Goal: Information Seeking & Learning: Learn about a topic

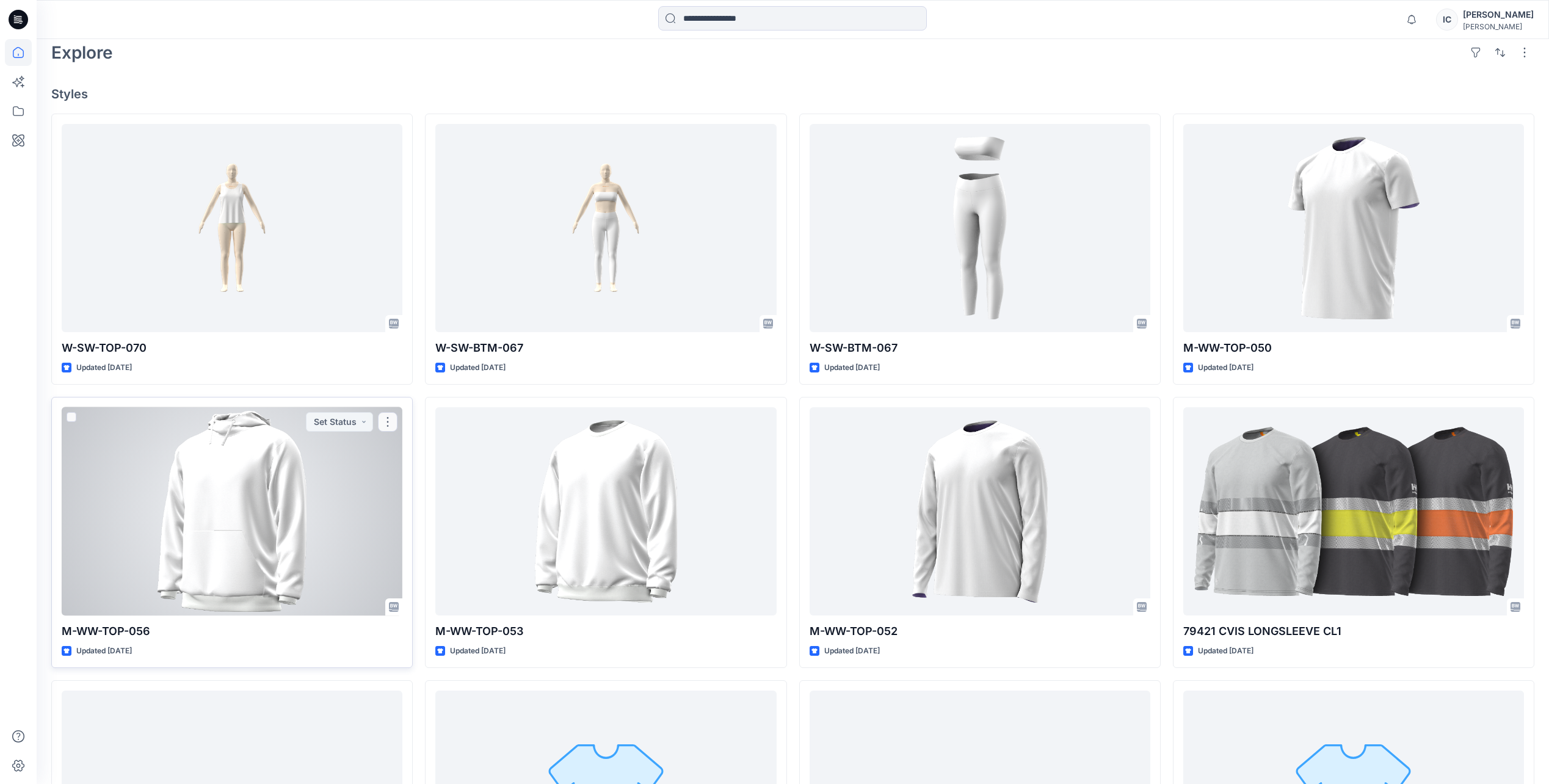
scroll to position [367, 0]
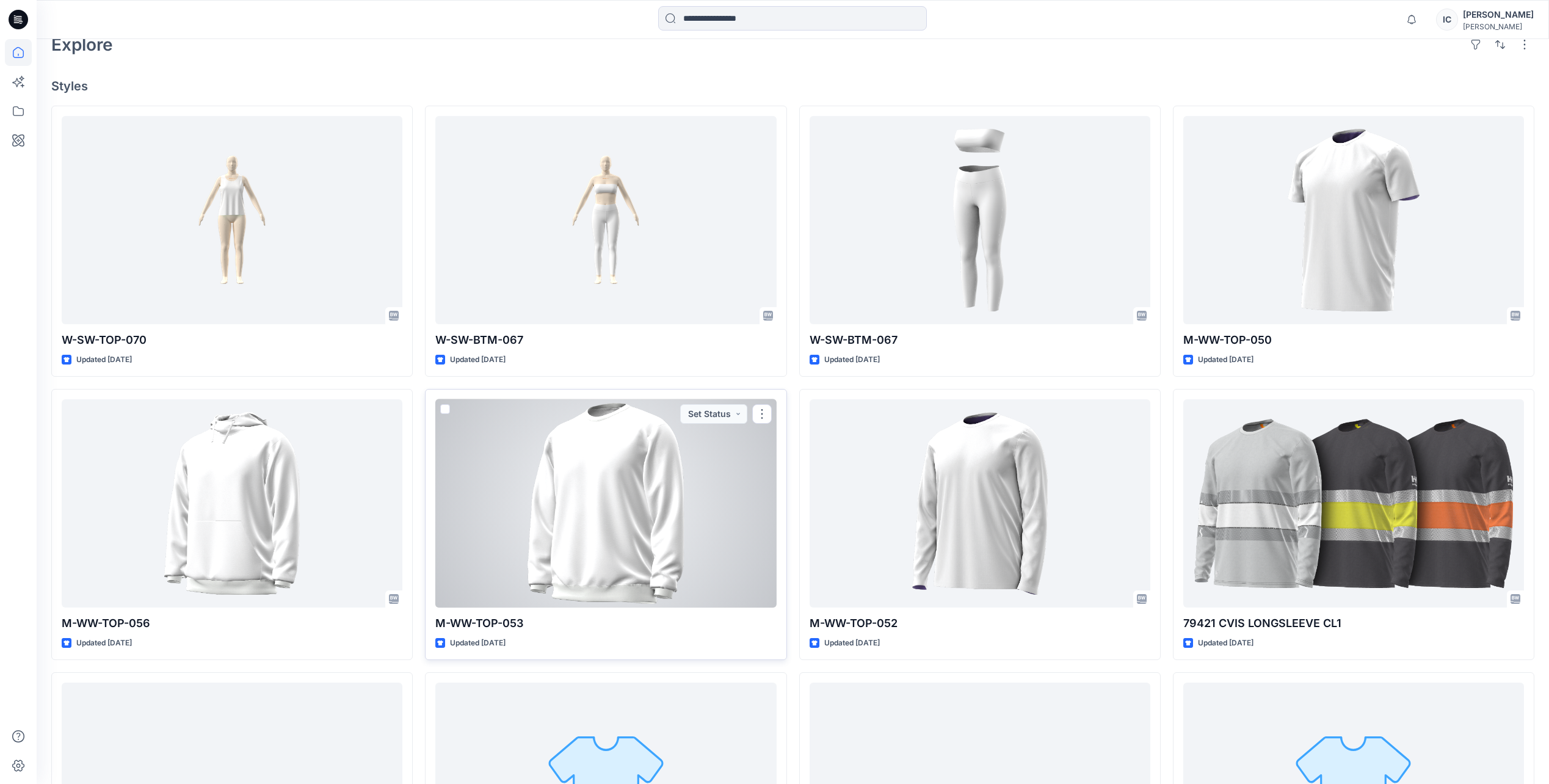
click at [573, 430] on div at bounding box center [606, 503] width 341 height 208
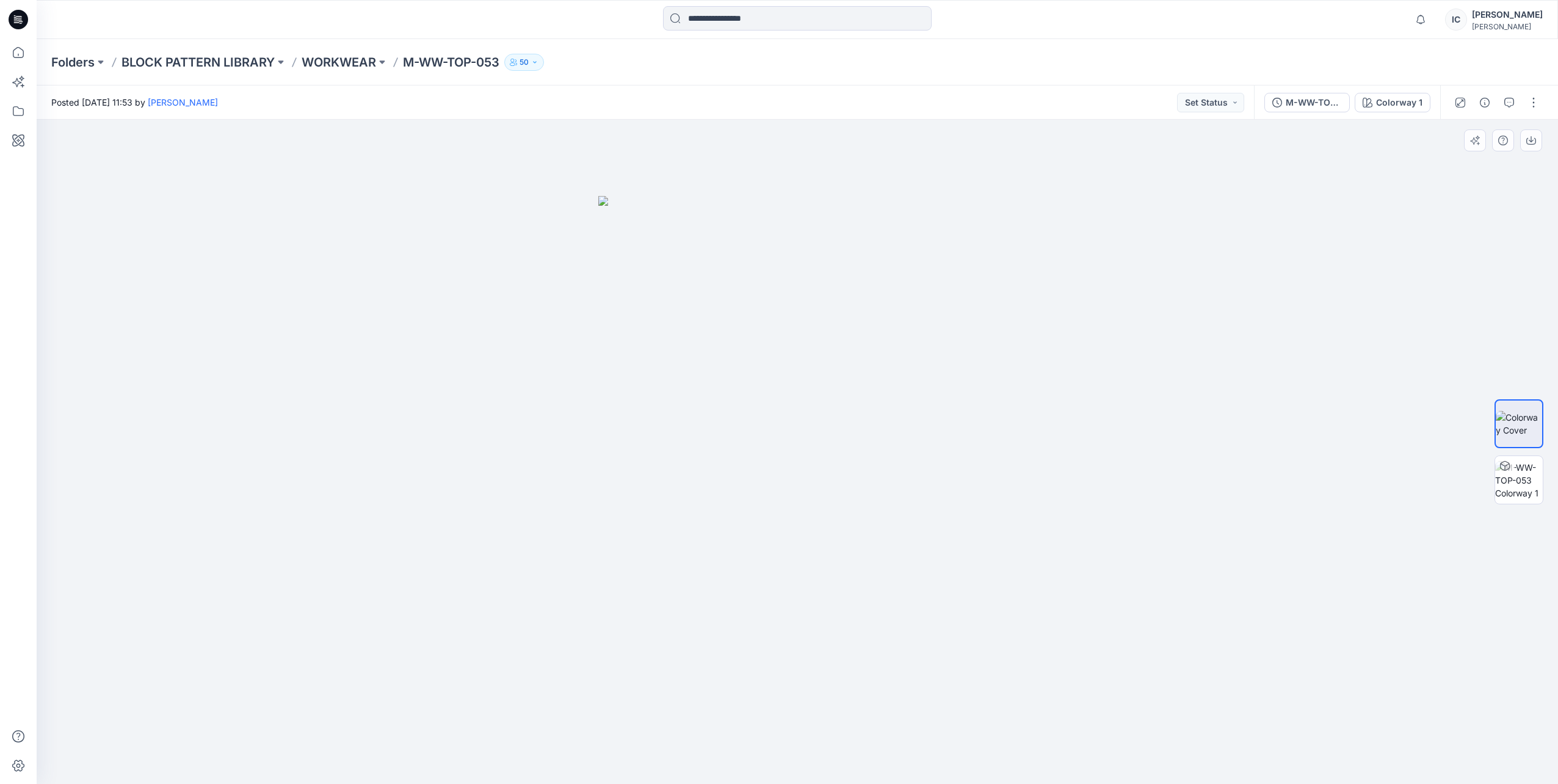
click at [901, 255] on img at bounding box center [798, 490] width 399 height 588
drag, startPoint x: 1524, startPoint y: 481, endPoint x: 1519, endPoint y: 477, distance: 6.4
click at [1521, 480] on img at bounding box center [1519, 480] width 48 height 39
click at [1486, 149] on button "button" at bounding box center [1485, 145] width 19 height 19
click at [1527, 427] on img at bounding box center [1519, 424] width 48 height 26
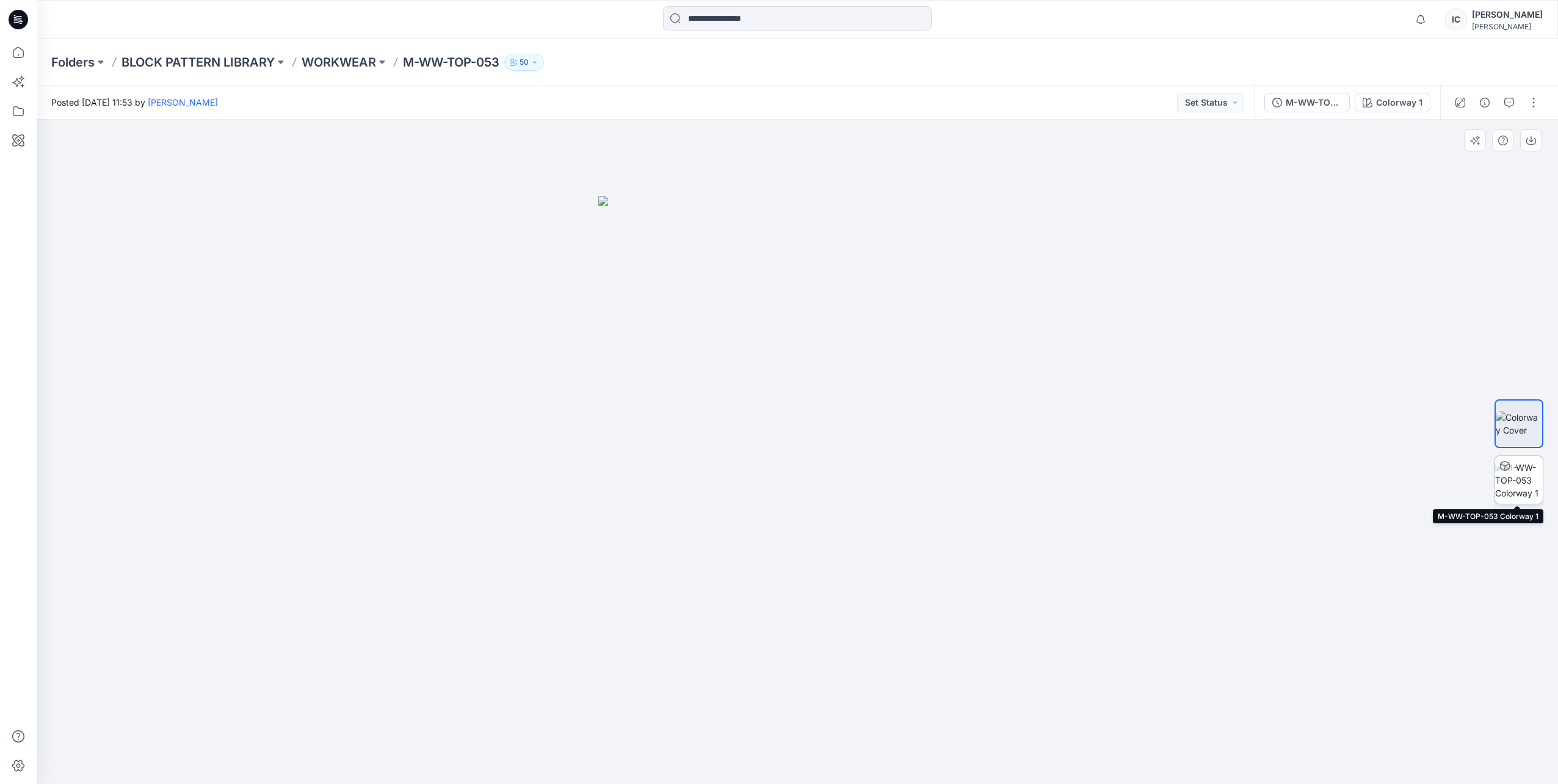
click at [1517, 481] on img at bounding box center [1519, 480] width 48 height 39
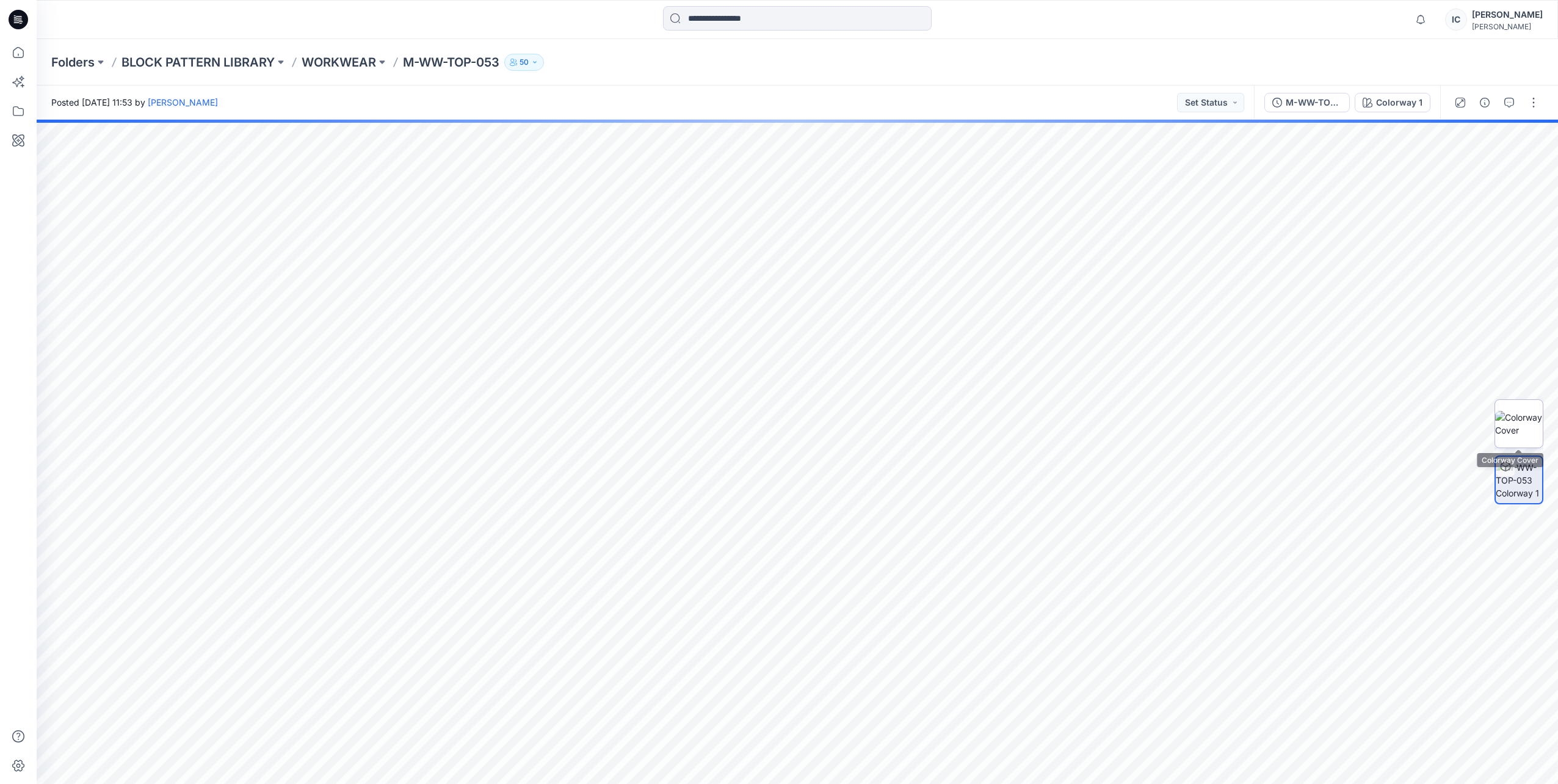
click at [1534, 430] on img at bounding box center [1519, 424] width 48 height 26
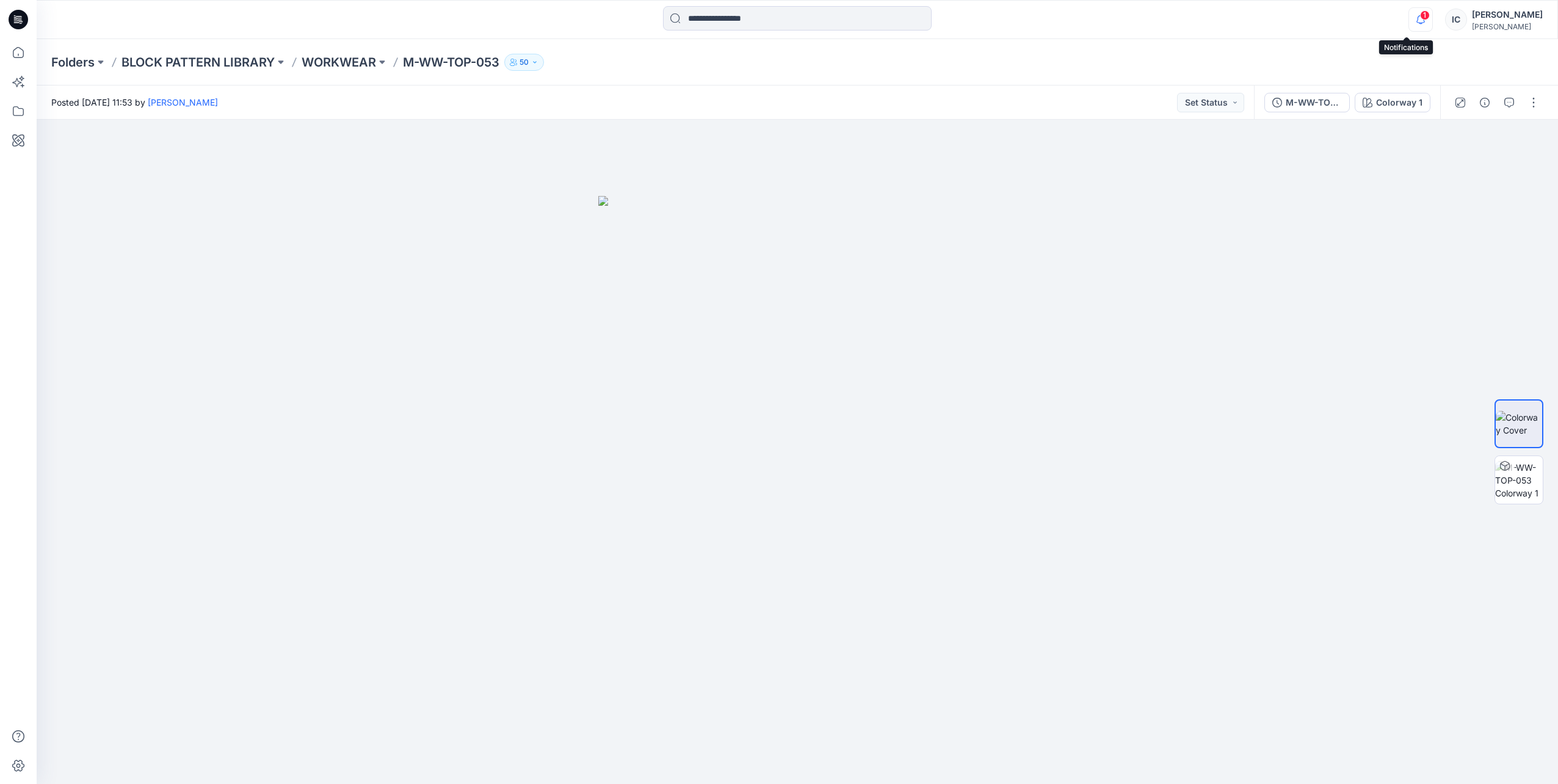
click at [1409, 17] on icon "button" at bounding box center [1420, 19] width 23 height 25
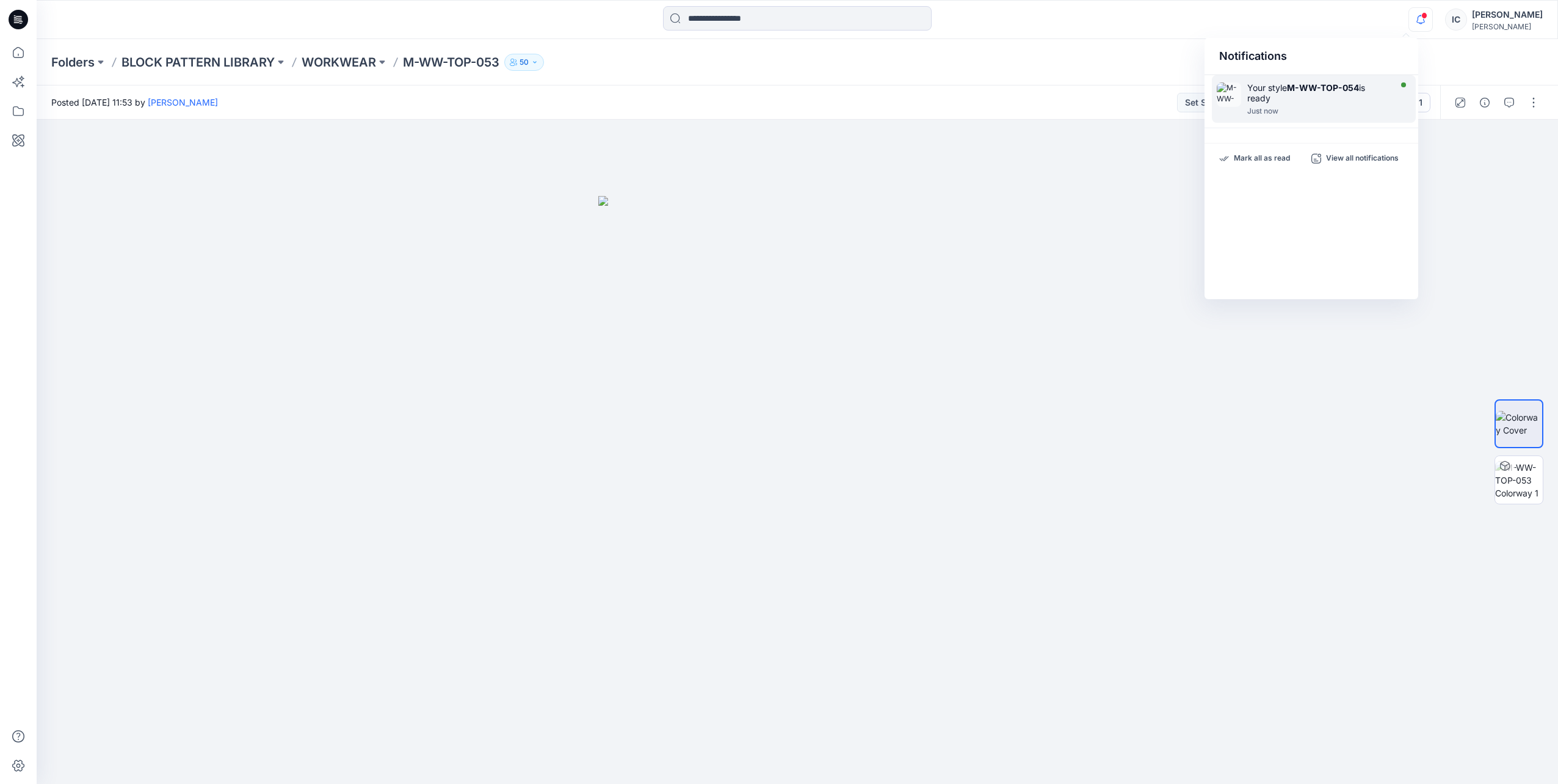
click at [1348, 112] on div "Just now" at bounding box center [1317, 111] width 140 height 8
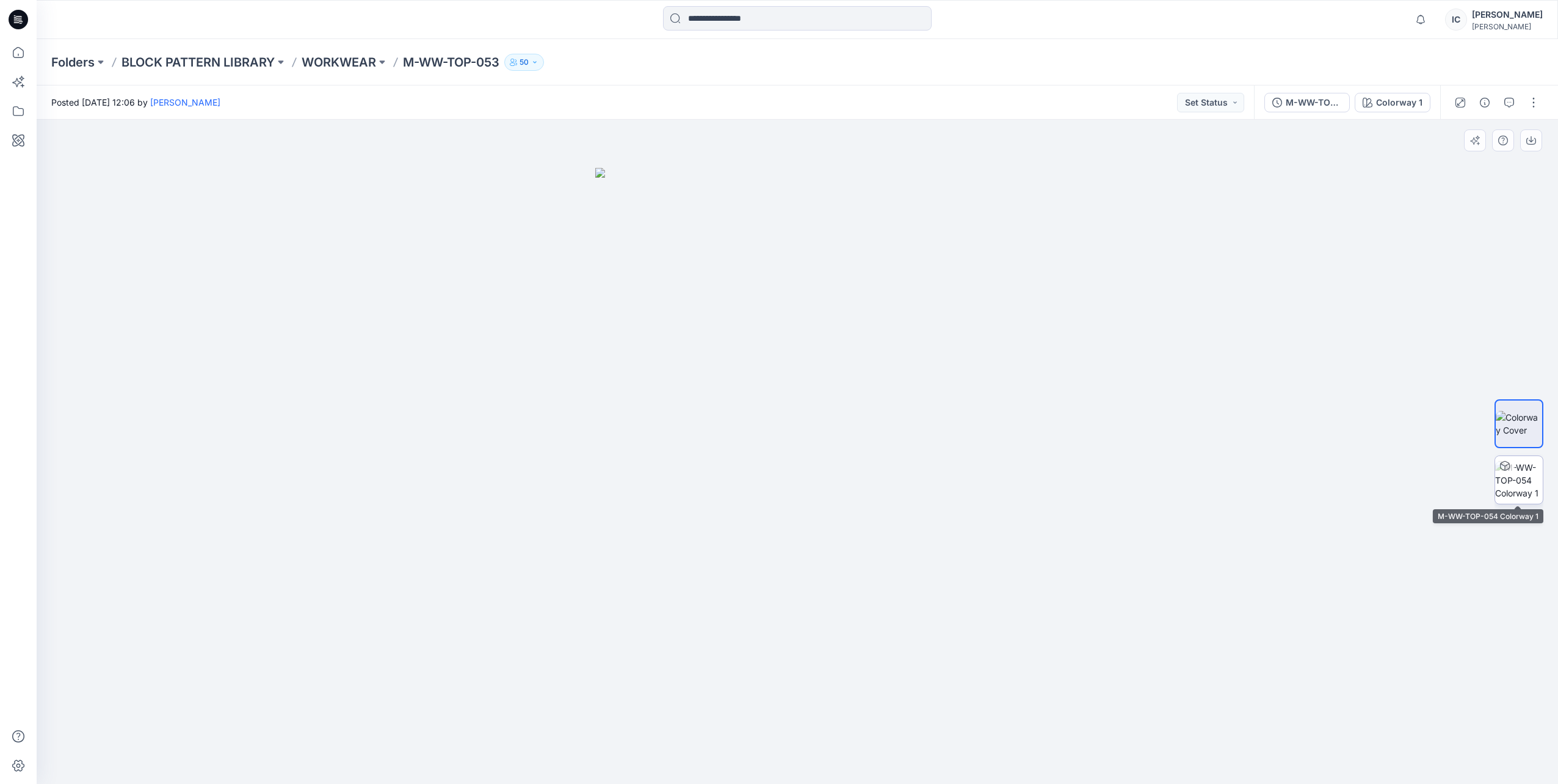
click at [1527, 481] on img at bounding box center [1519, 480] width 48 height 39
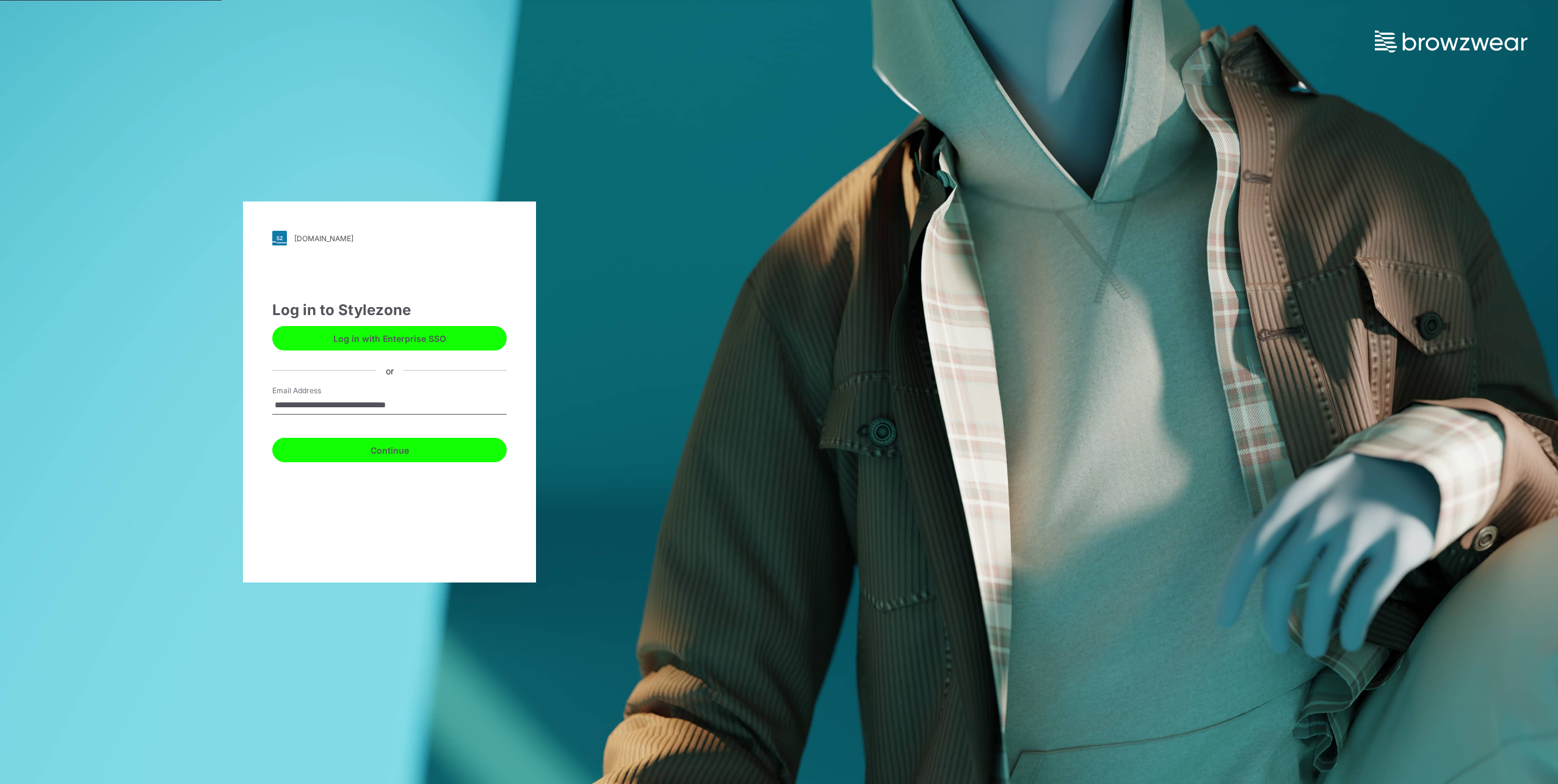
click at [387, 451] on button "Continue" at bounding box center [390, 449] width 235 height 25
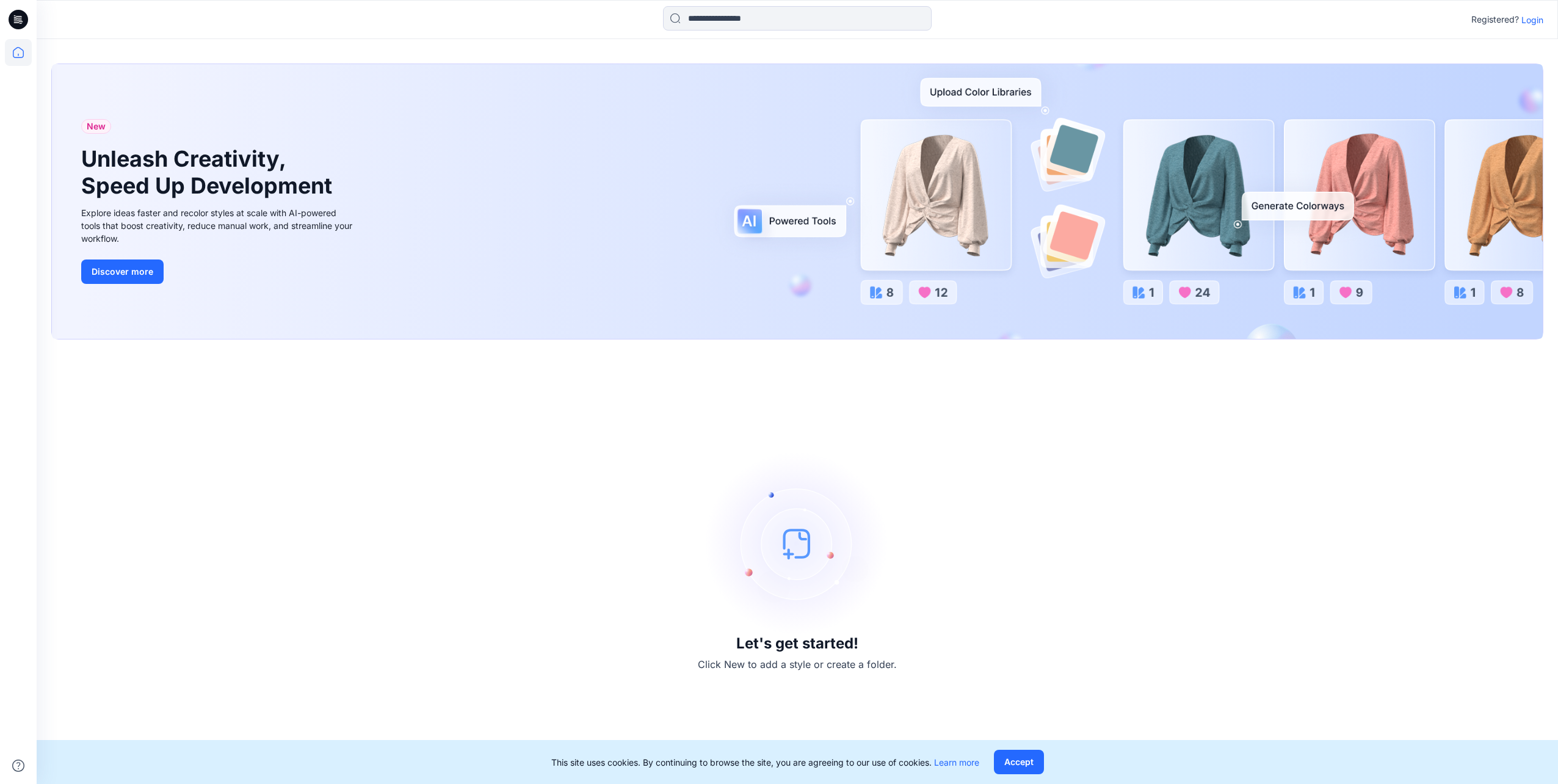
click at [1536, 19] on p "Login" at bounding box center [1532, 20] width 22 height 13
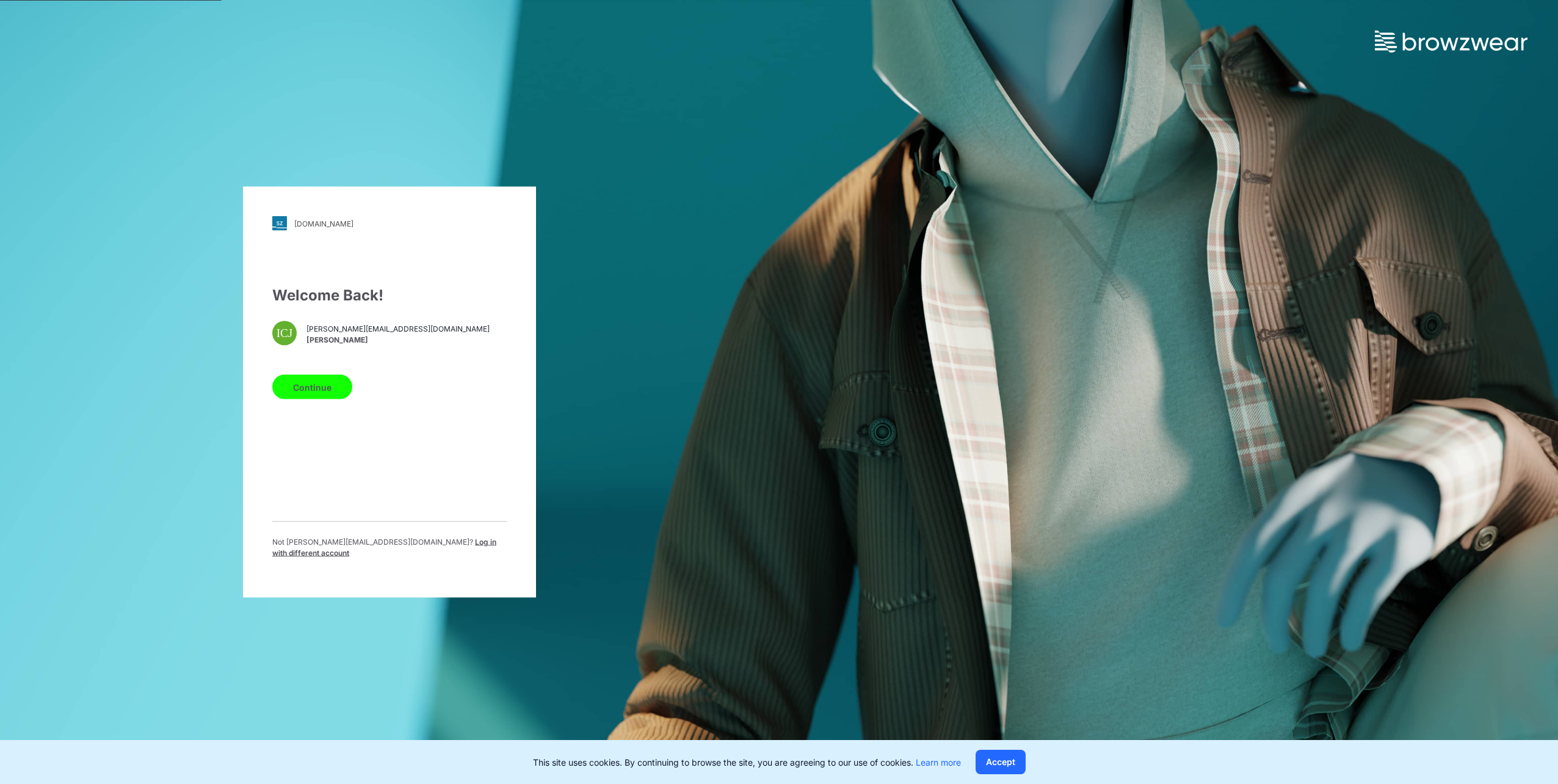
click at [331, 391] on button "Continue" at bounding box center [312, 387] width 80 height 25
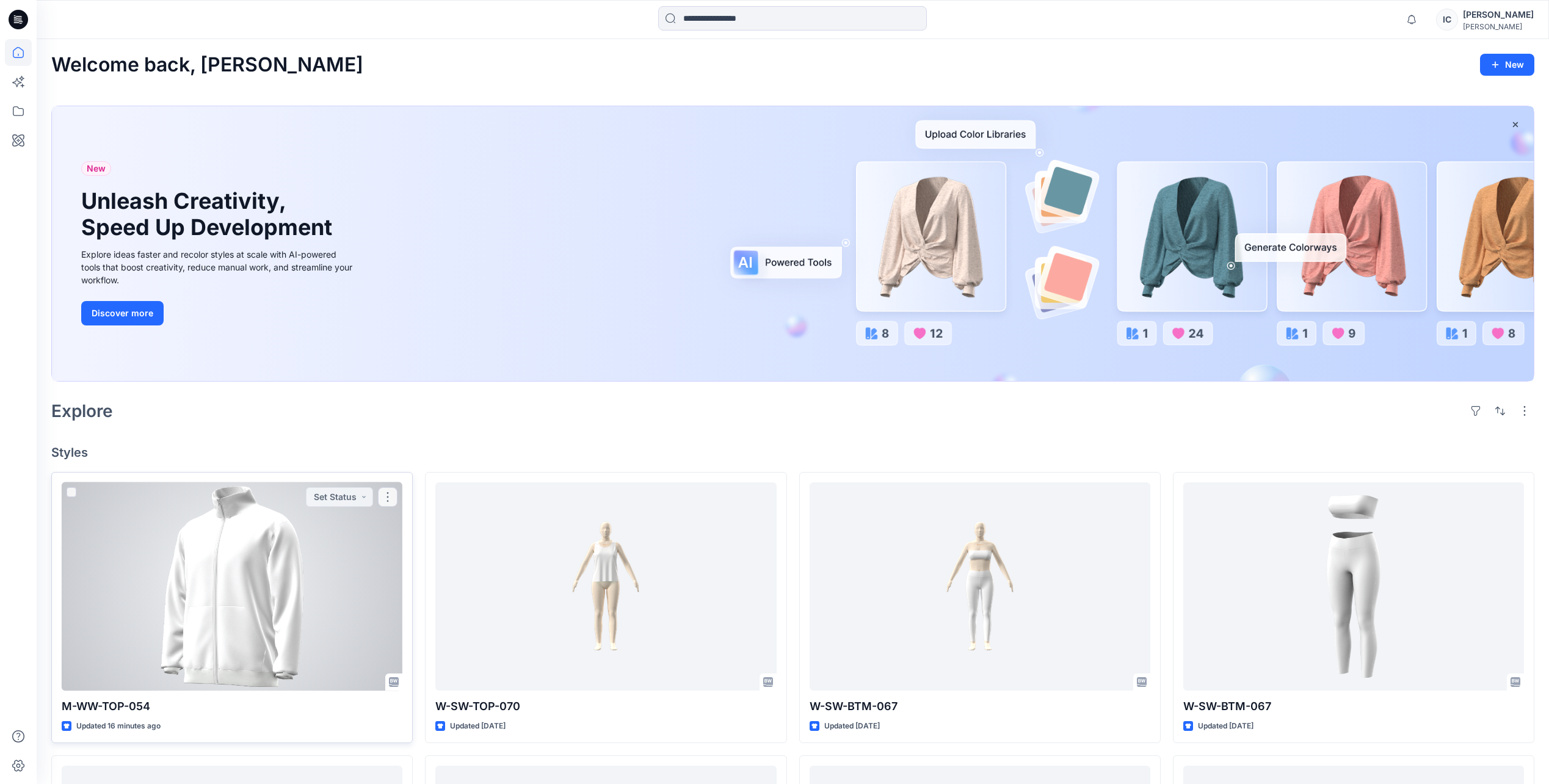
click at [235, 598] on div at bounding box center [232, 586] width 341 height 208
